Goal: Information Seeking & Learning: Learn about a topic

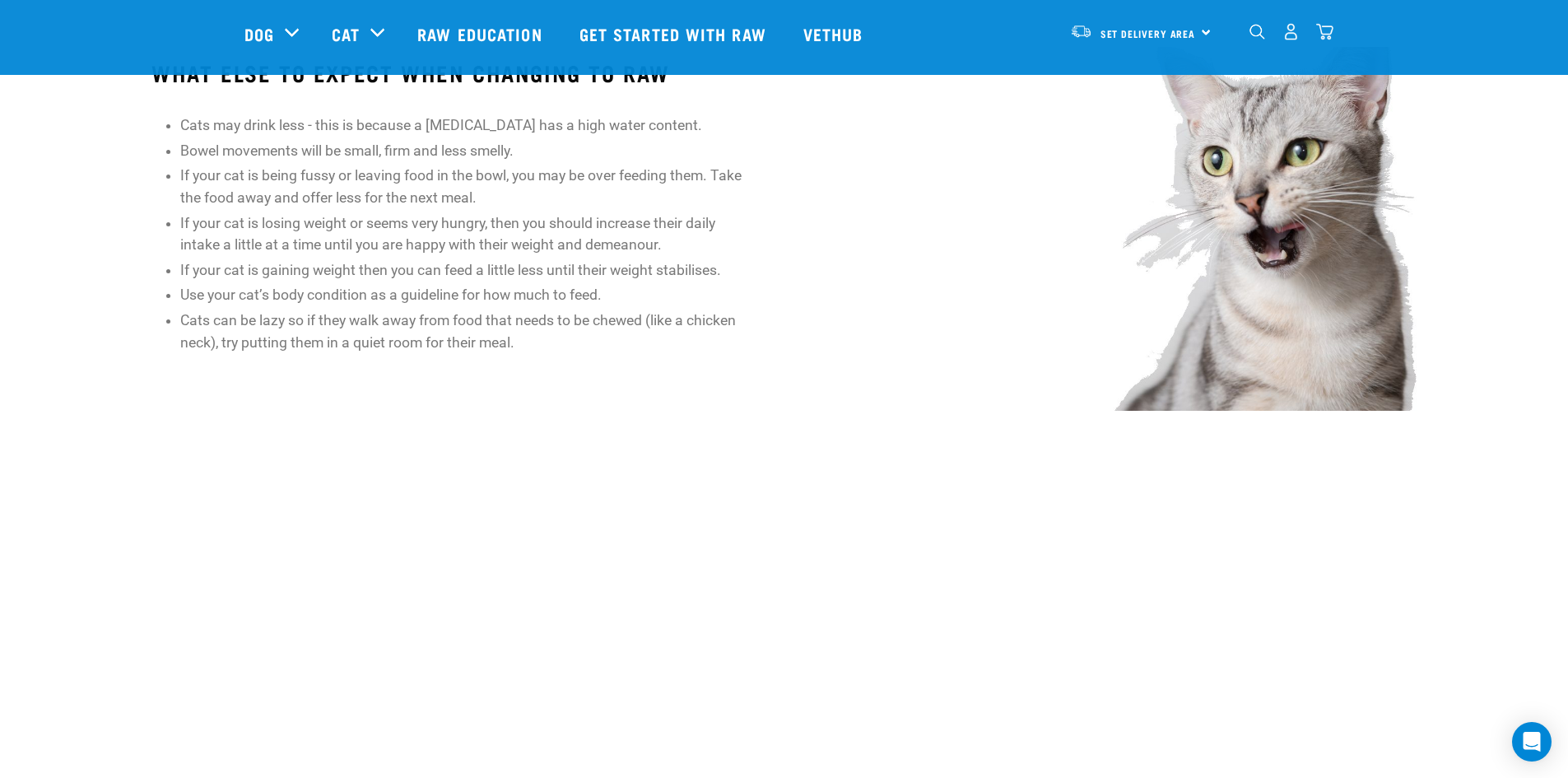
scroll to position [1646, 0]
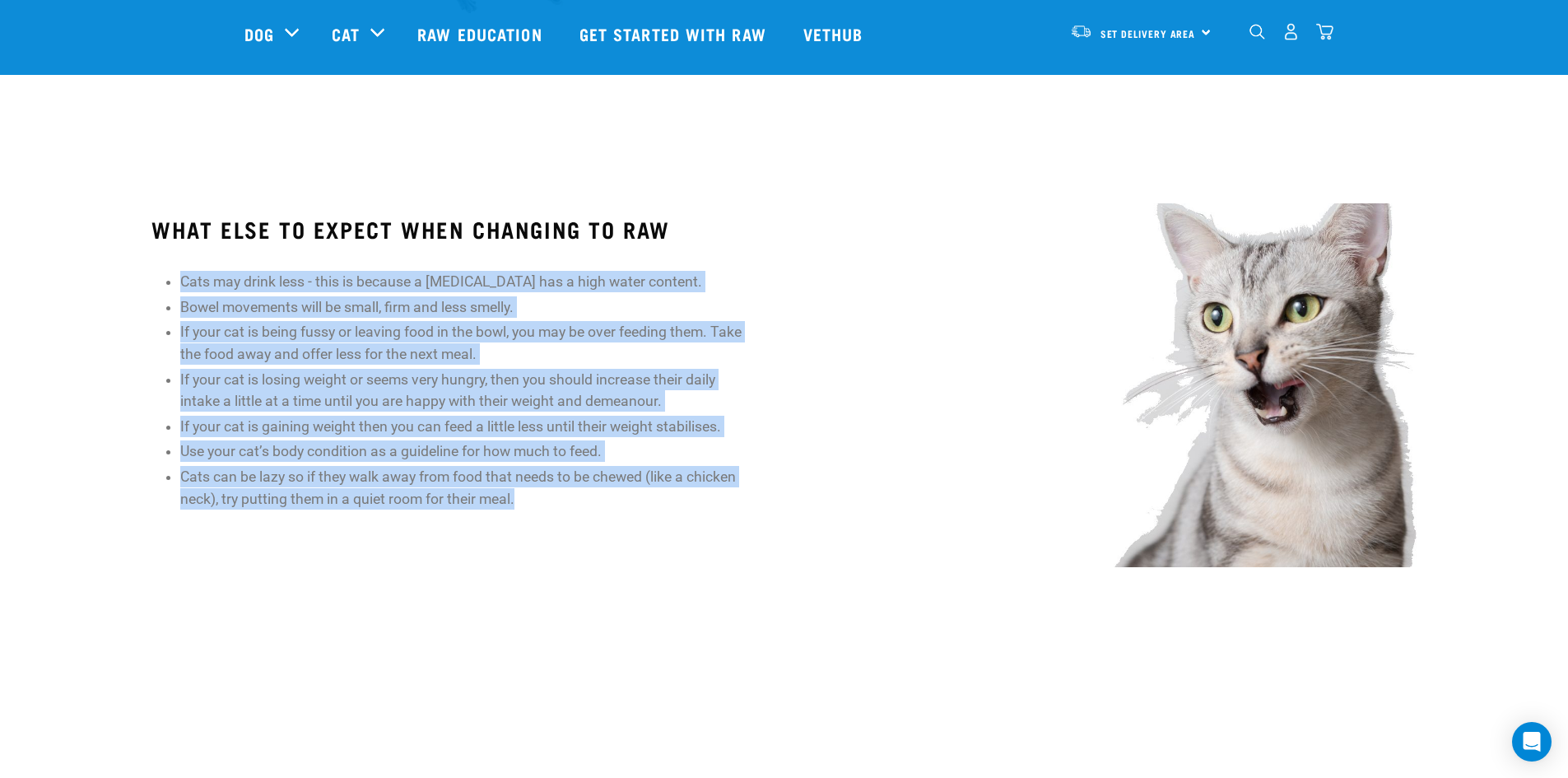
drag, startPoint x: 556, startPoint y: 490, endPoint x: 146, endPoint y: 277, distance: 462.0
click at [142, 275] on div "WHAT ELSE TO EXPECT WHEN CHANGING TO RAW Cats may drink less - this is because …" at bounding box center [454, 387] width 659 height 386
click at [182, 285] on li "Cats may drink less - this is because a raw diet has a high water content." at bounding box center [468, 281] width 577 height 22
click at [177, 278] on div "WHAT ELSE TO EXPECT WHEN CHANGING TO RAW Cats may drink less - this is because …" at bounding box center [454, 363] width 606 height 293
drag, startPoint x: 177, startPoint y: 276, endPoint x: 615, endPoint y: 536, distance: 509.4
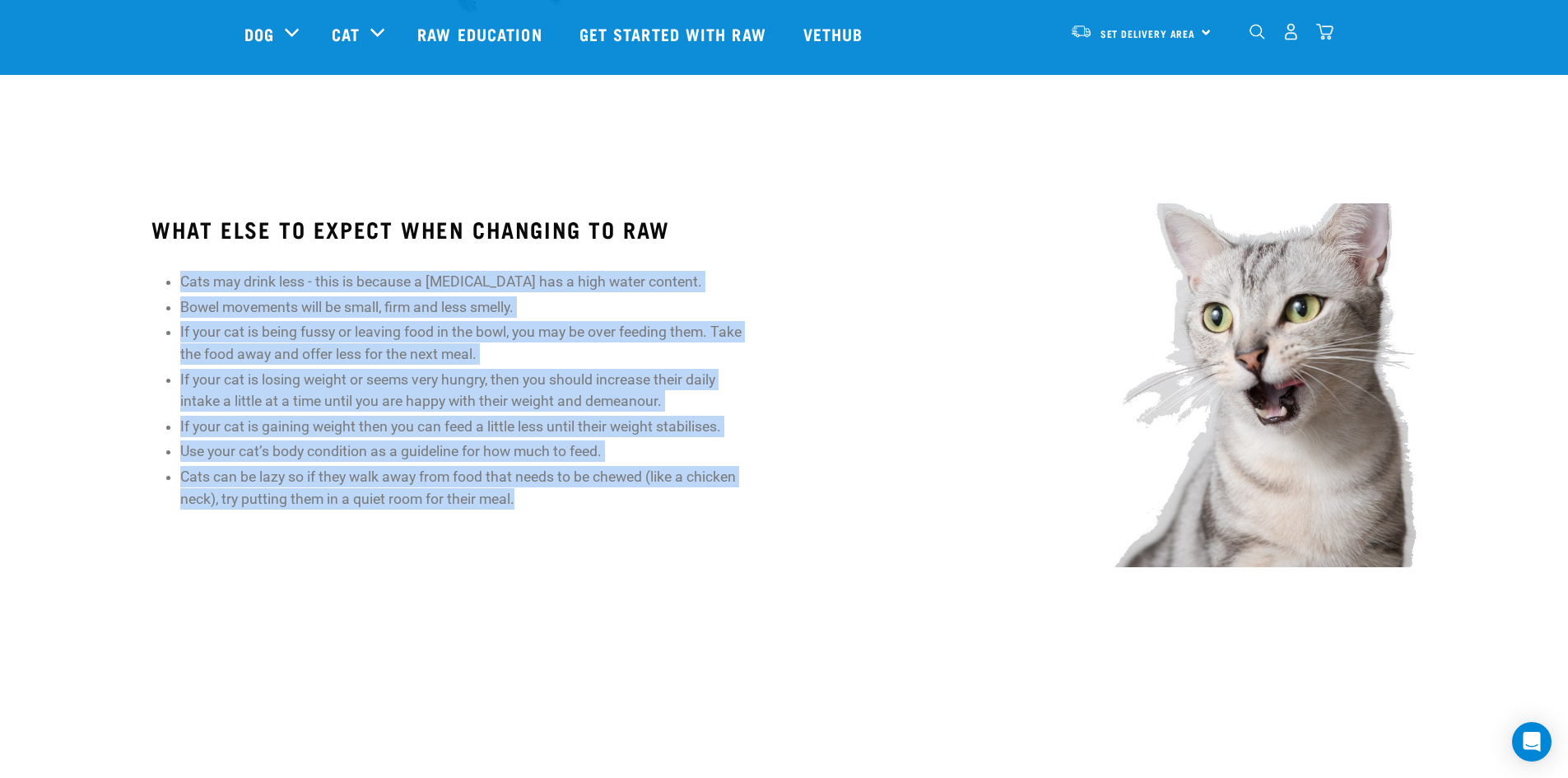
click at [620, 542] on div "WHAT ELSE TO EXPECT WHEN CHANGING TO RAW Cats may drink less - this is because …" at bounding box center [454, 387] width 659 height 386
click at [616, 536] on div "WHAT ELSE TO EXPECT WHEN CHANGING TO RAW Cats may drink less - this is because …" at bounding box center [454, 387] width 659 height 386
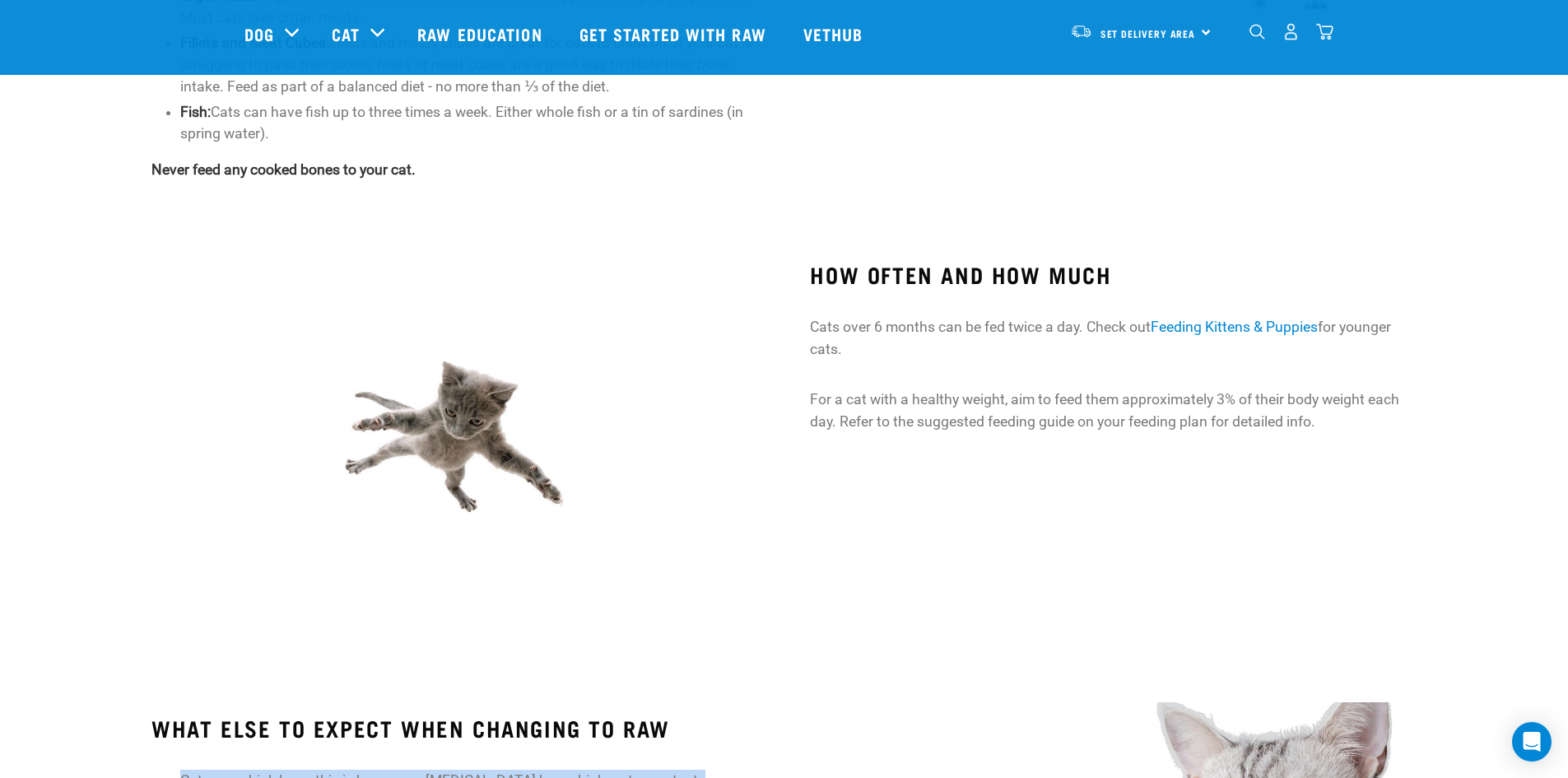
scroll to position [987, 0]
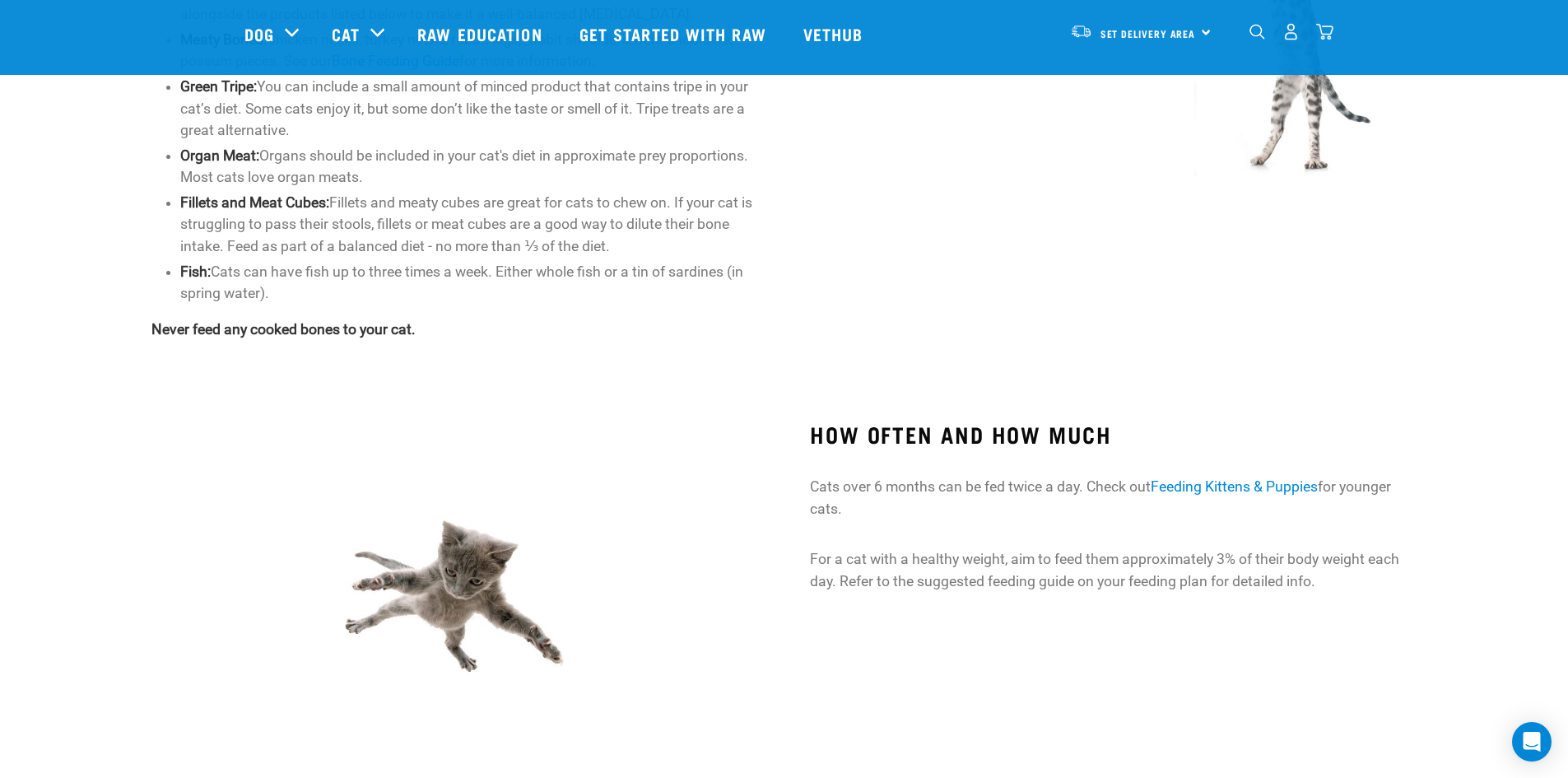
drag, startPoint x: 979, startPoint y: 434, endPoint x: 967, endPoint y: 447, distance: 17.7
click at [979, 434] on h3 "HOW OFTEN AND HOW MUCH" at bounding box center [1113, 434] width 606 height 25
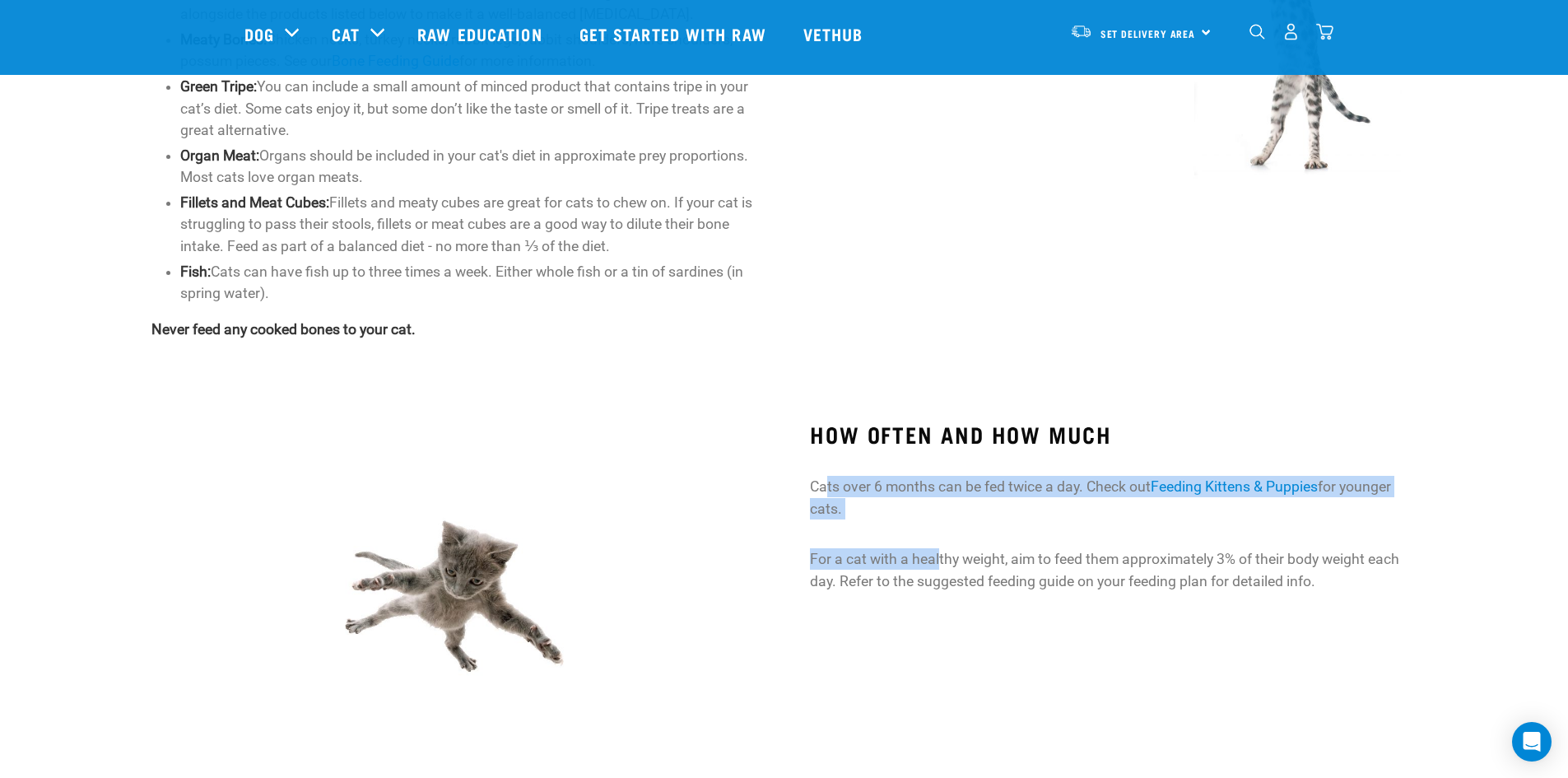
drag, startPoint x: 871, startPoint y: 533, endPoint x: 939, endPoint y: 562, distance: 73.9
click at [939, 562] on div "HOW OFTEN AND HOW MUCH Cats over 6 months can be fed twice a day. Check out Fee…" at bounding box center [1113, 506] width 606 height 170
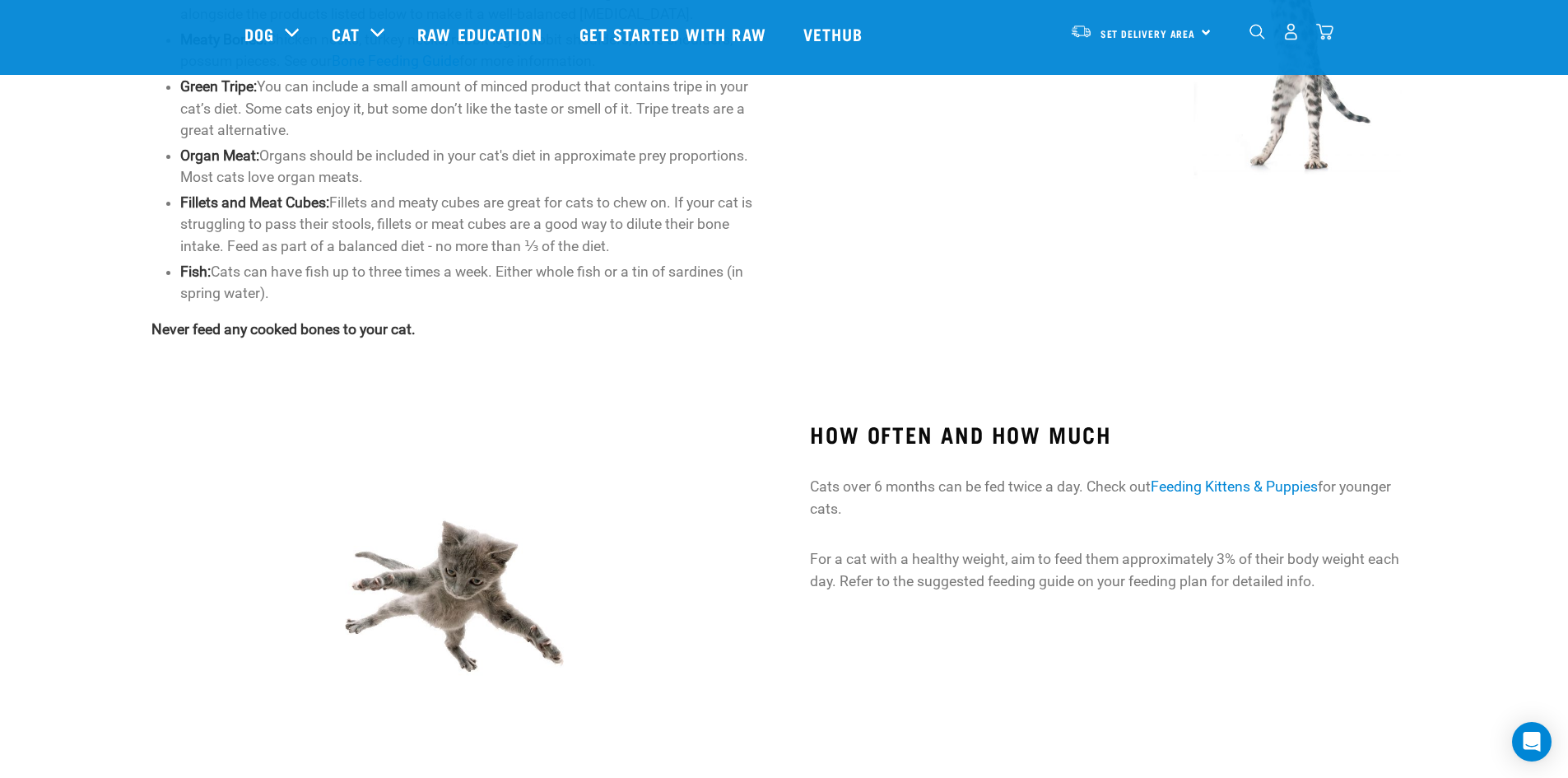
drag, startPoint x: 952, startPoint y: 575, endPoint x: 947, endPoint y: 567, distance: 9.4
click at [953, 575] on p "For a cat with a healthy weight, aim to feed them approximately 3% of their bod…" at bounding box center [1113, 569] width 606 height 43
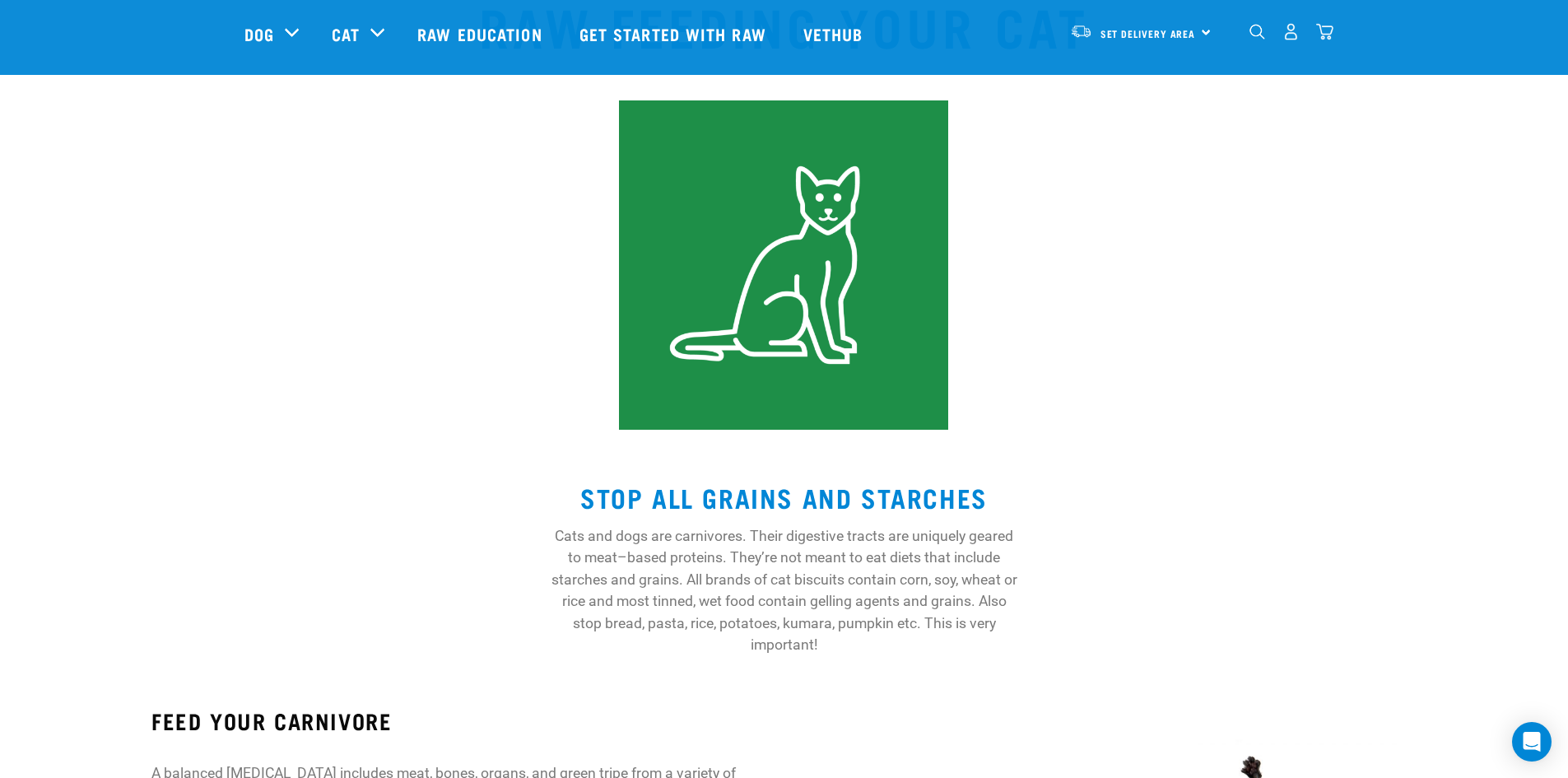
scroll to position [0, 0]
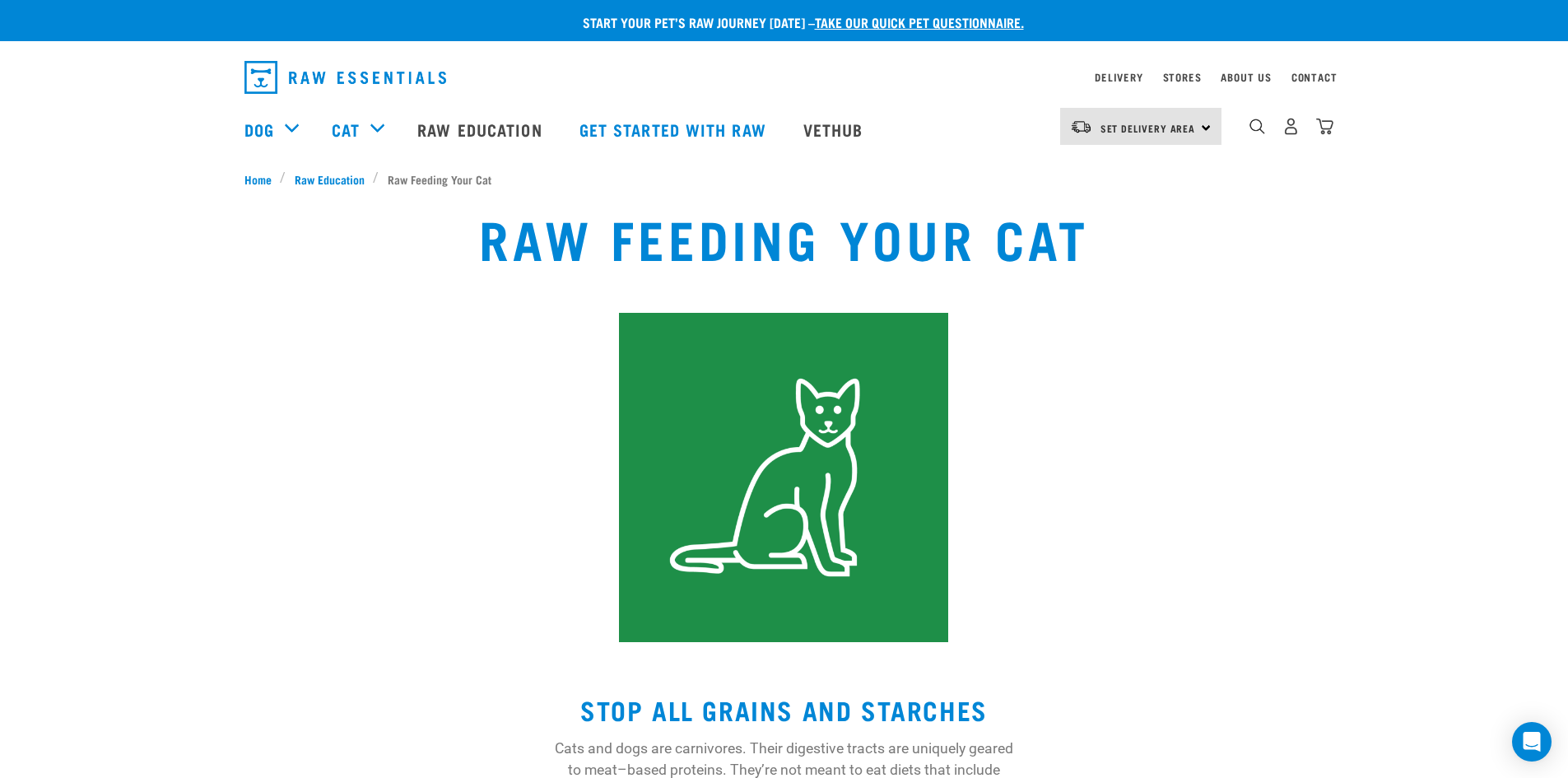
click at [1188, 424] on div "Raw Feeding Your Cat" at bounding box center [783, 424] width 1032 height 454
click at [425, 337] on div "Raw Feeding Your Cat" at bounding box center [783, 424] width 1032 height 454
